Goal: Information Seeking & Learning: Understand process/instructions

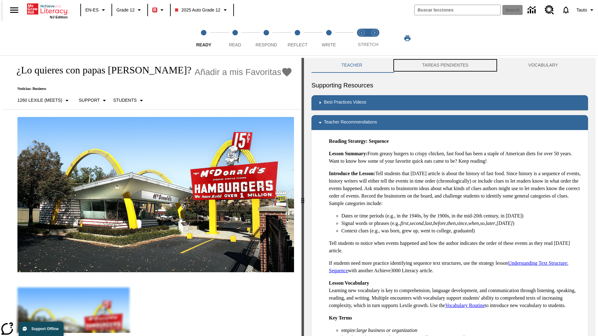
click at [445, 65] on button "TAREAS PENDIENTES" at bounding box center [445, 65] width 106 height 15
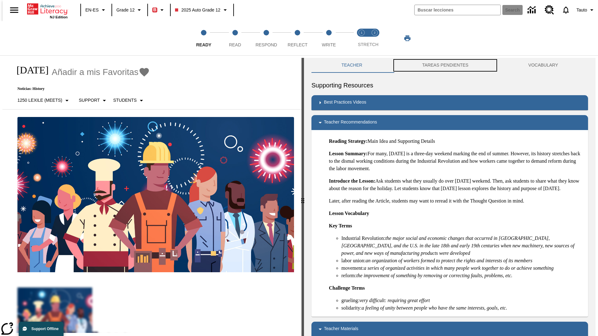
click at [445, 65] on button "TAREAS PENDIENTES" at bounding box center [445, 65] width 106 height 15
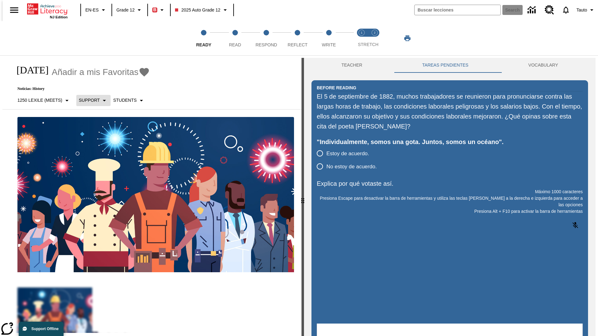
click at [90, 100] on p "Support" at bounding box center [89, 100] width 21 height 7
click at [97, 137] on p "Support" at bounding box center [96, 137] width 37 height 7
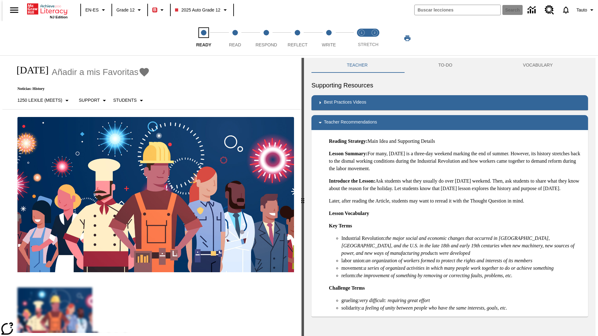
click at [204, 38] on span "Ready" at bounding box center [203, 42] width 15 height 11
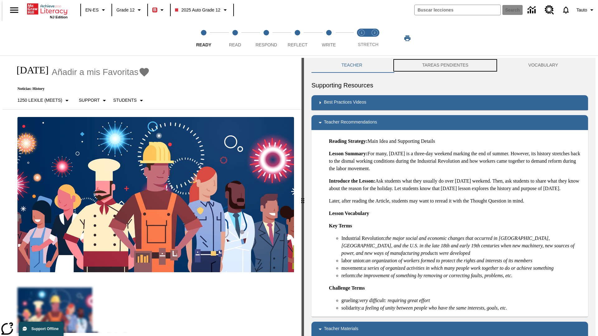
click at [445, 65] on button "TAREAS PENDIENTES" at bounding box center [445, 65] width 106 height 15
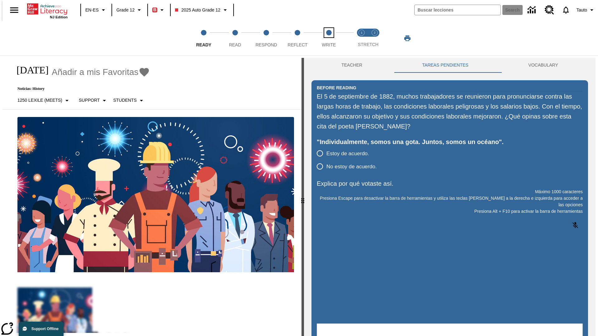
click at [328, 38] on span "Write" at bounding box center [329, 42] width 14 height 11
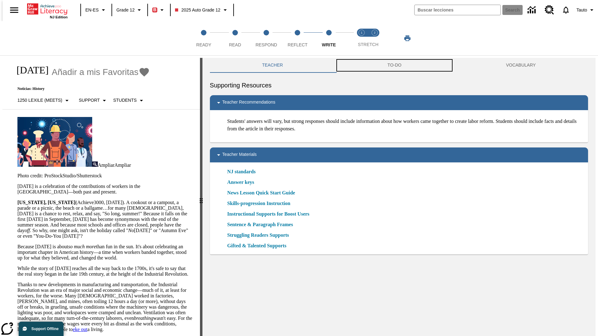
scroll to position [0, 0]
click at [394, 65] on button "TAREAS PENDIENTES" at bounding box center [394, 65] width 140 height 15
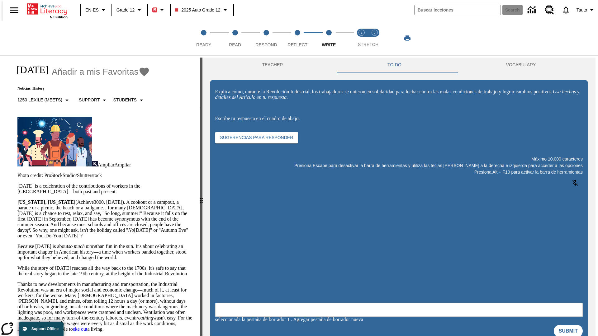
scroll to position [0, 0]
click at [90, 100] on p "Support" at bounding box center [89, 100] width 21 height 7
